Goal: Find specific page/section: Find specific page/section

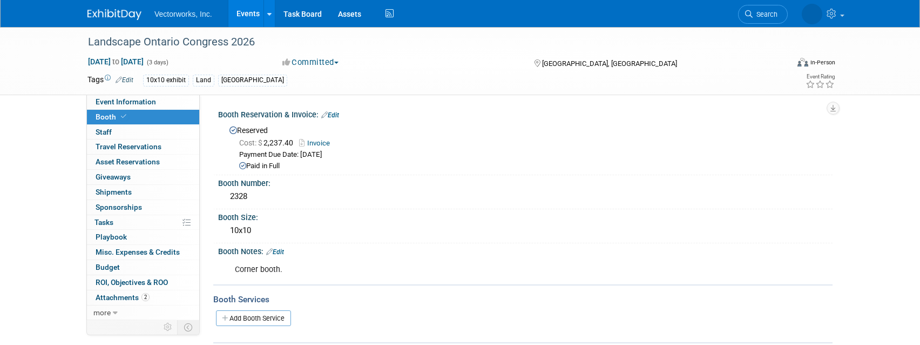
click at [248, 12] on link "Events" at bounding box center [247, 13] width 39 height 27
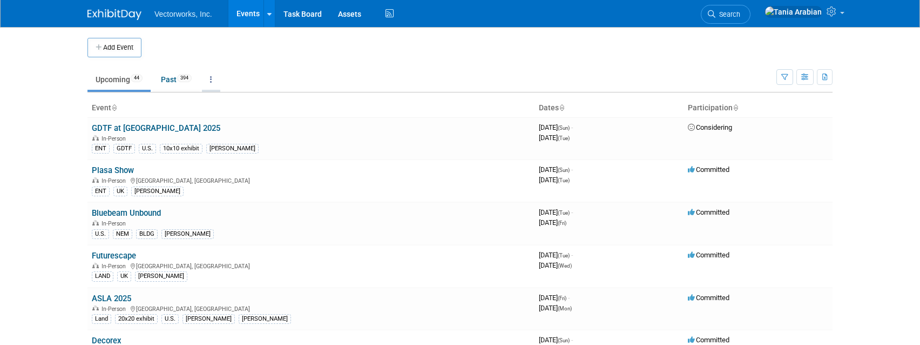
click at [212, 80] on icon at bounding box center [211, 80] width 2 height 8
click at [242, 126] on link "Grouped Annually Events grouped by year" at bounding box center [245, 128] width 86 height 24
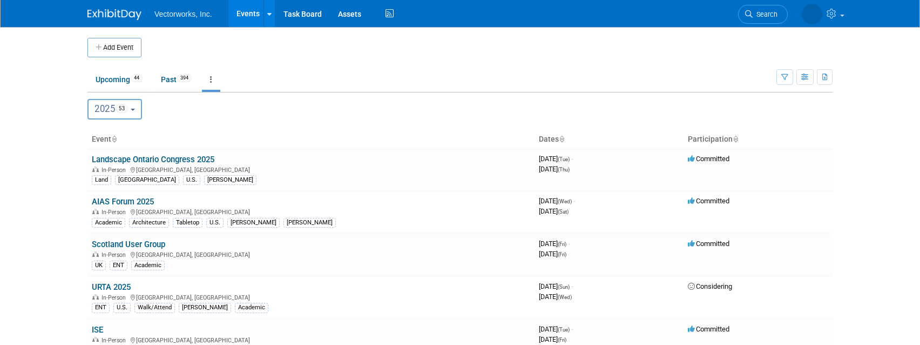
click at [142, 113] on button "2025 53" at bounding box center [114, 109] width 55 height 21
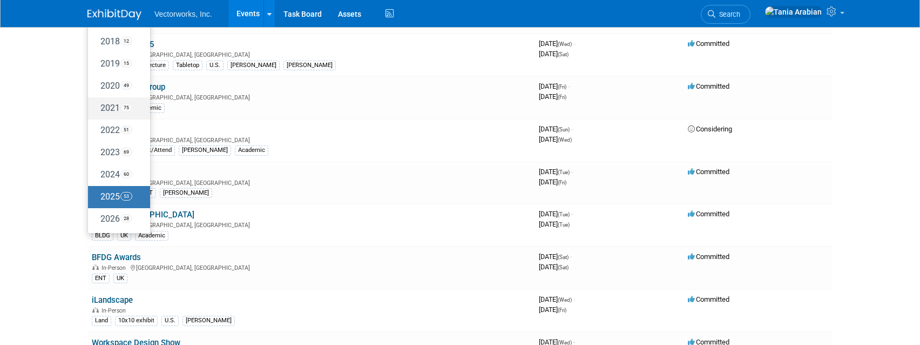
scroll to position [163, 0]
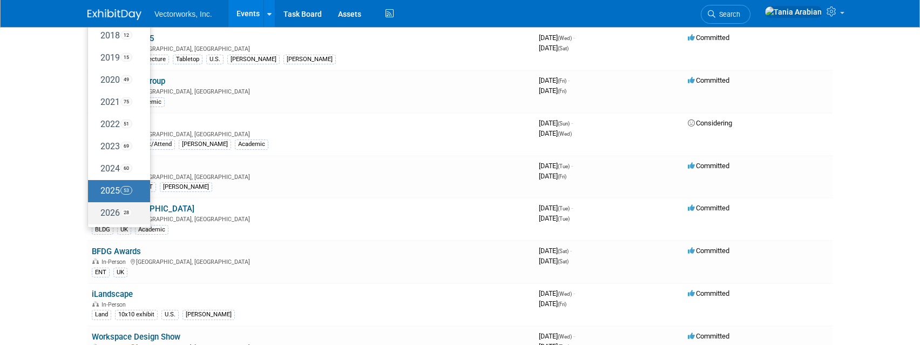
click at [113, 213] on label "2026 28" at bounding box center [116, 213] width 46 height 18
click at [97, 213] on input "2026 28" at bounding box center [93, 212] width 7 height 7
select select "2026"
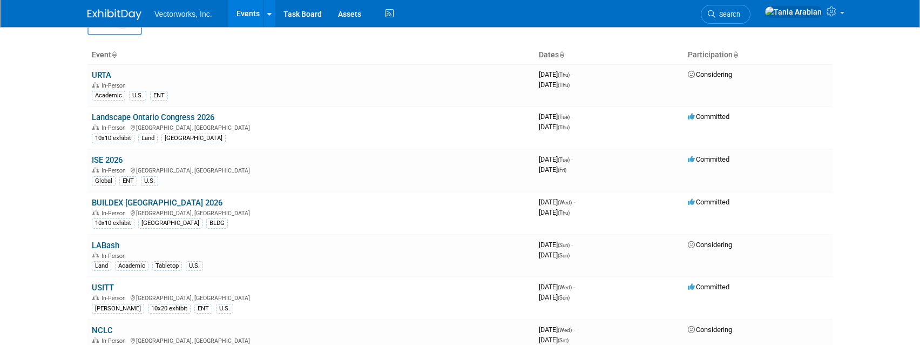
scroll to position [85, 0]
